Goal: Find specific page/section

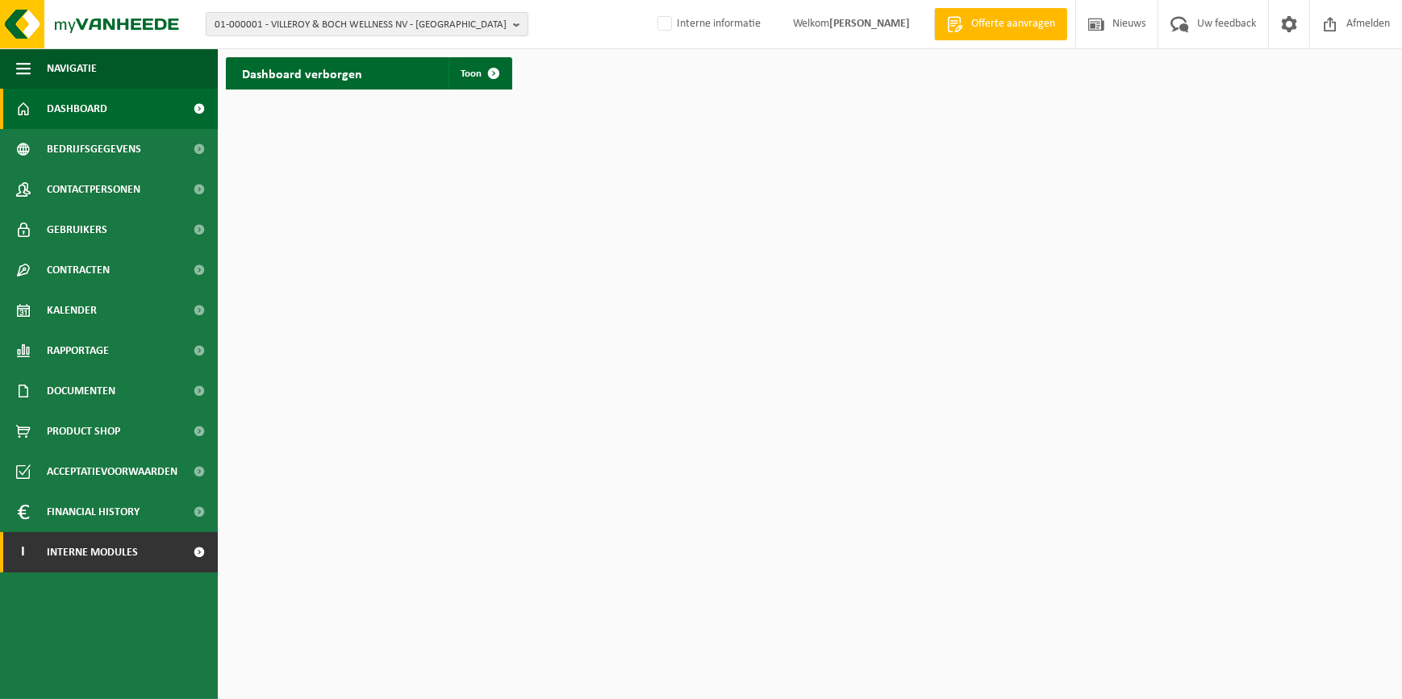
click at [108, 542] on span "Interne modules" at bounding box center [92, 552] width 91 height 40
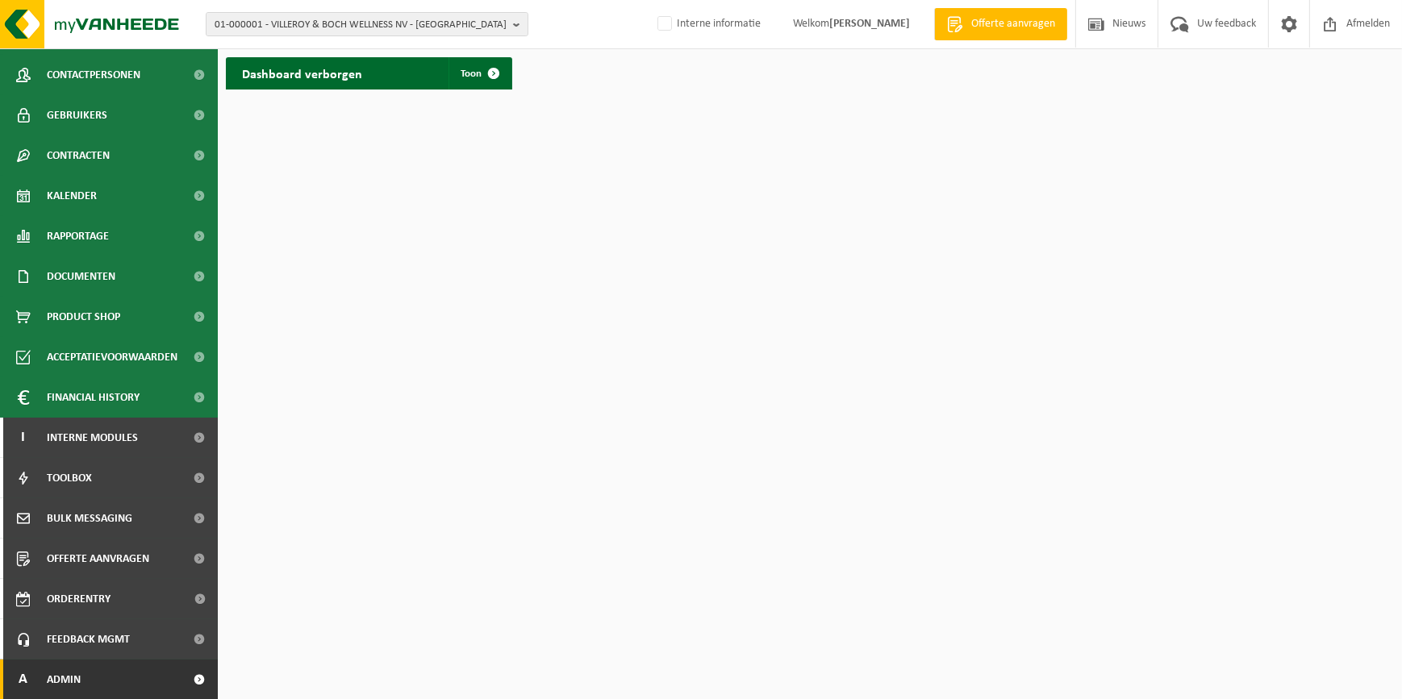
click at [73, 668] on span "Admin" at bounding box center [64, 680] width 34 height 40
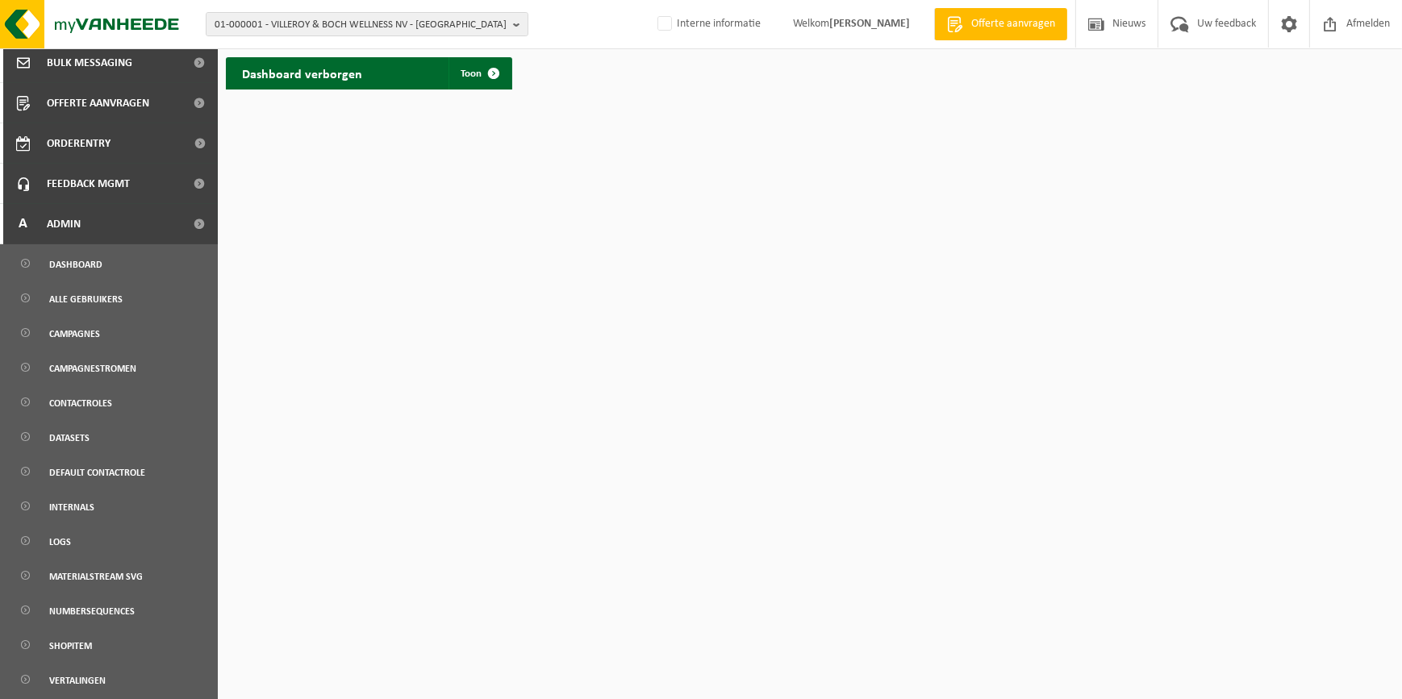
scroll to position [635, 0]
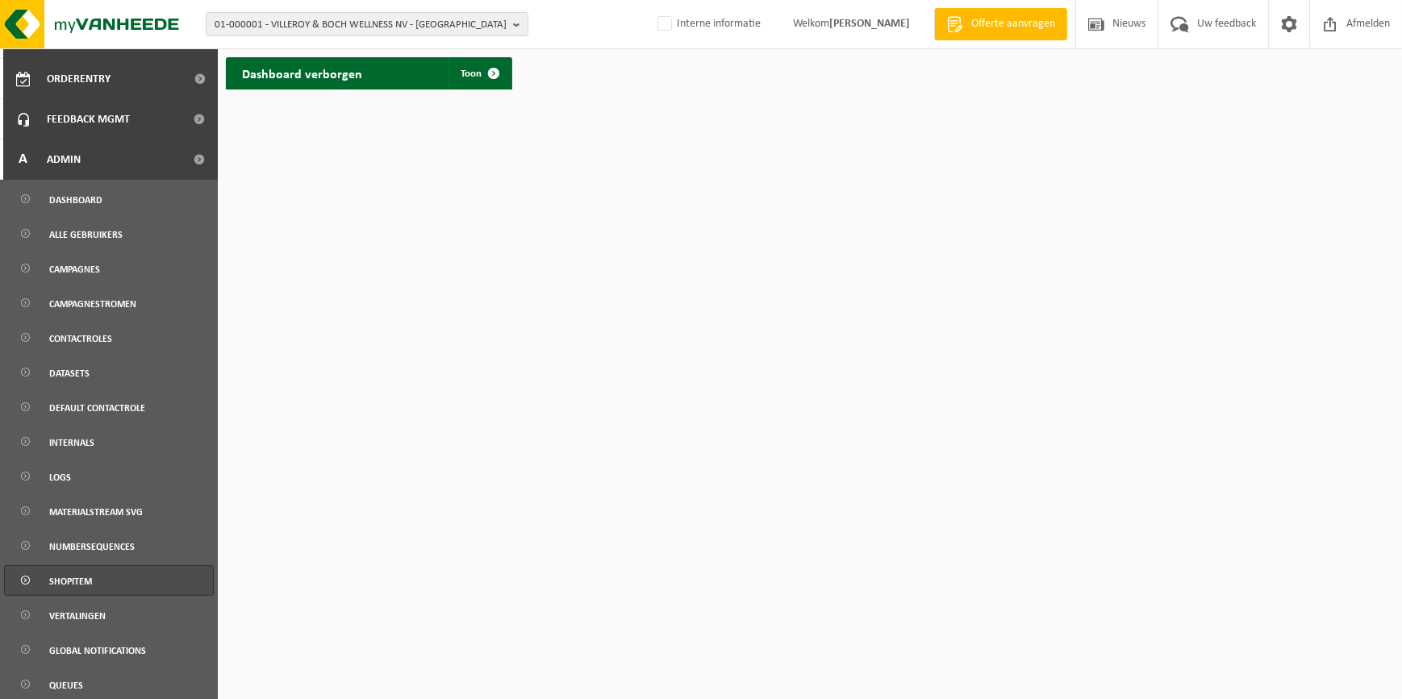
click at [97, 581] on link "Shopitem" at bounding box center [109, 580] width 210 height 31
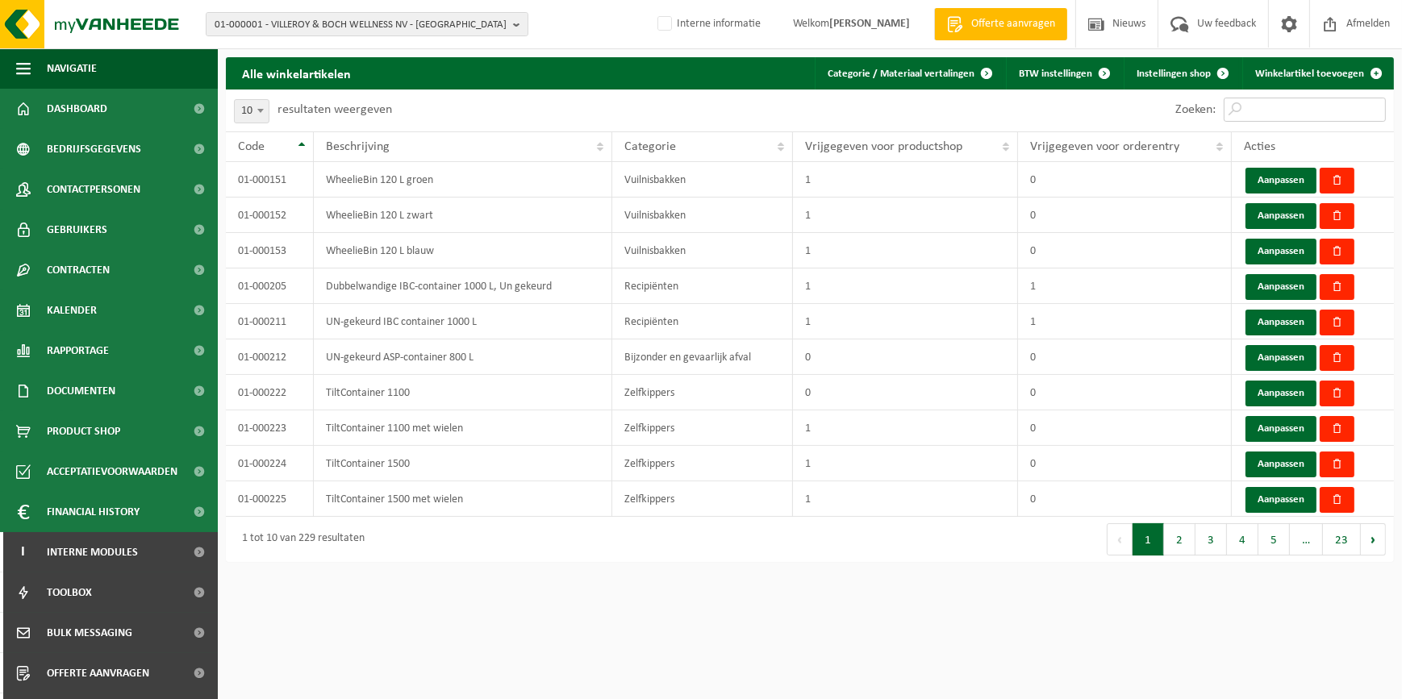
click at [1259, 106] on input "Zoeken:" at bounding box center [1304, 110] width 162 height 24
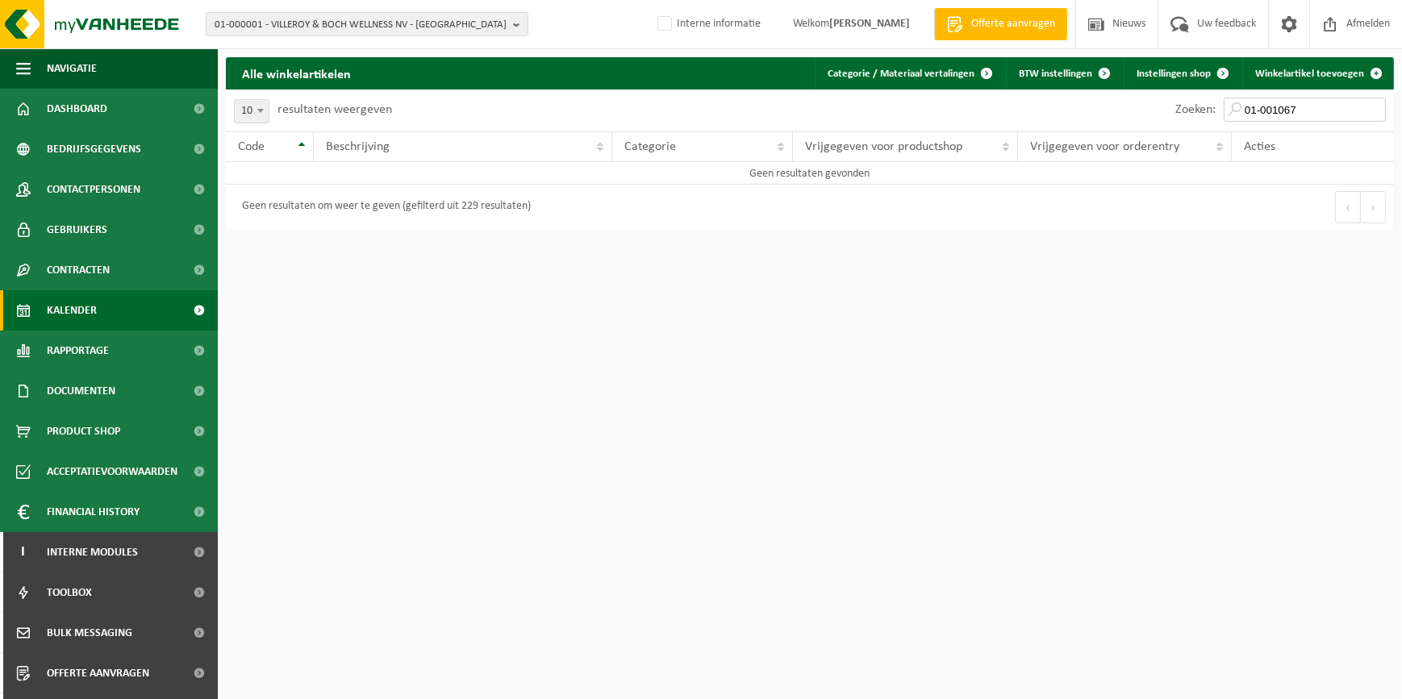
type input "01-001067"
